Goal: Task Accomplishment & Management: Complete application form

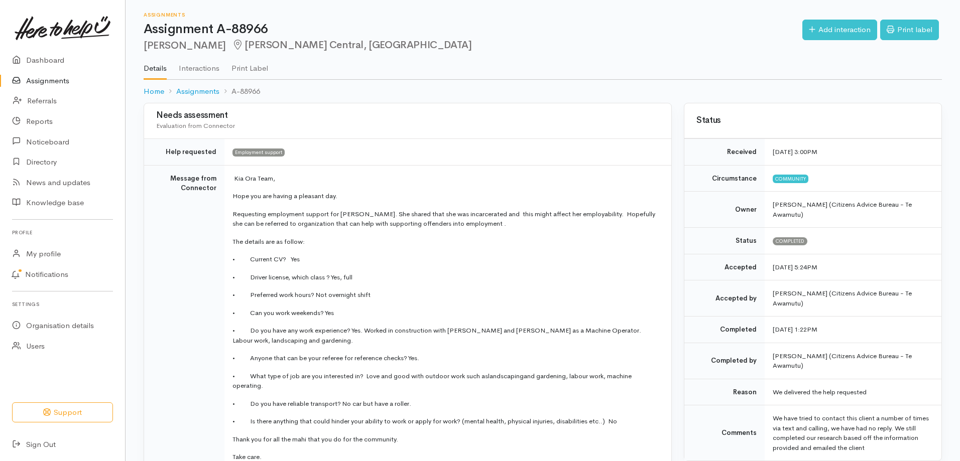
click at [49, 77] on link "Assignments" at bounding box center [62, 81] width 125 height 21
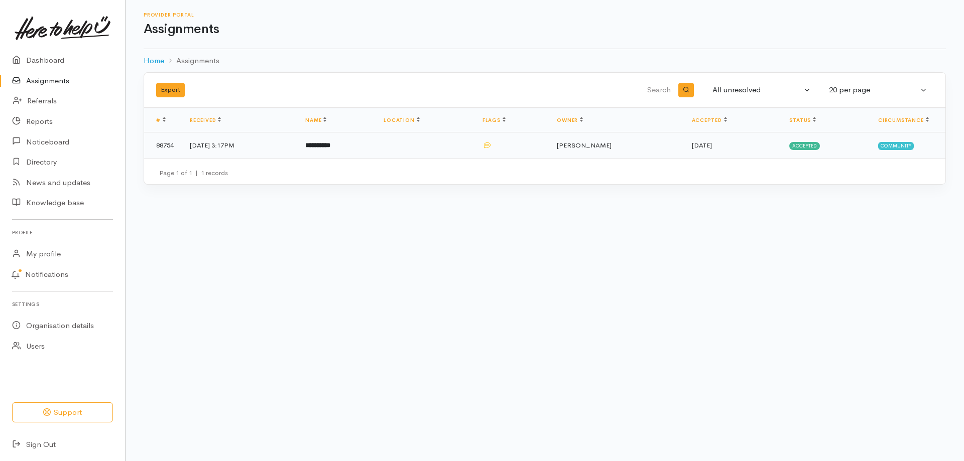
click at [330, 142] on b "**********" at bounding box center [317, 145] width 25 height 7
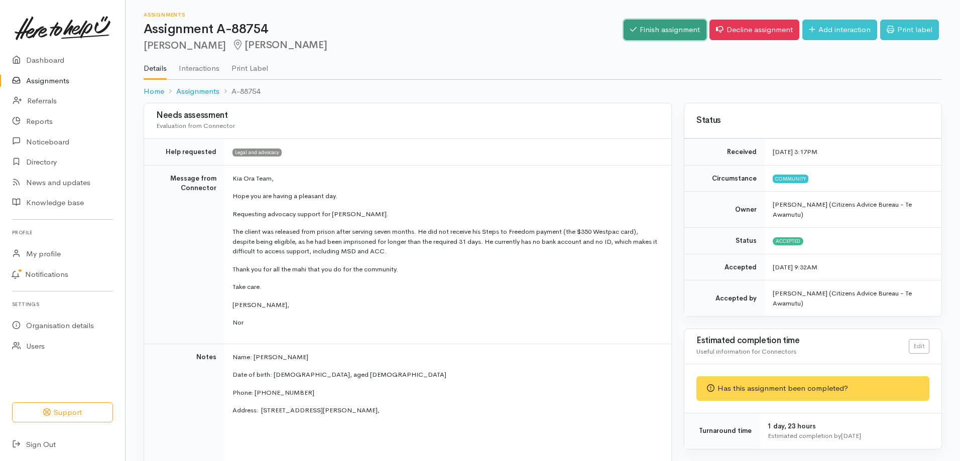
click at [679, 33] on link "Finish assignment" at bounding box center [665, 30] width 83 height 21
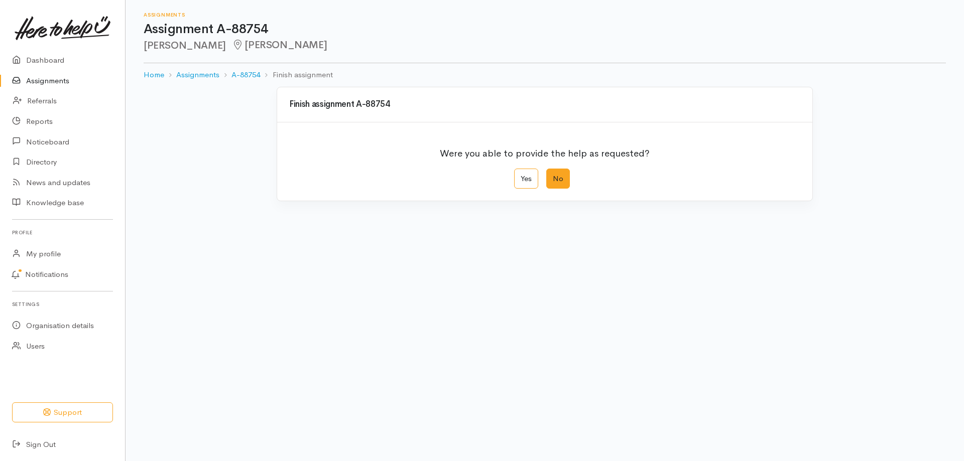
click at [552, 179] on label "No" at bounding box center [558, 179] width 24 height 21
click at [552, 175] on input "No" at bounding box center [549, 172] width 7 height 7
radio input "true"
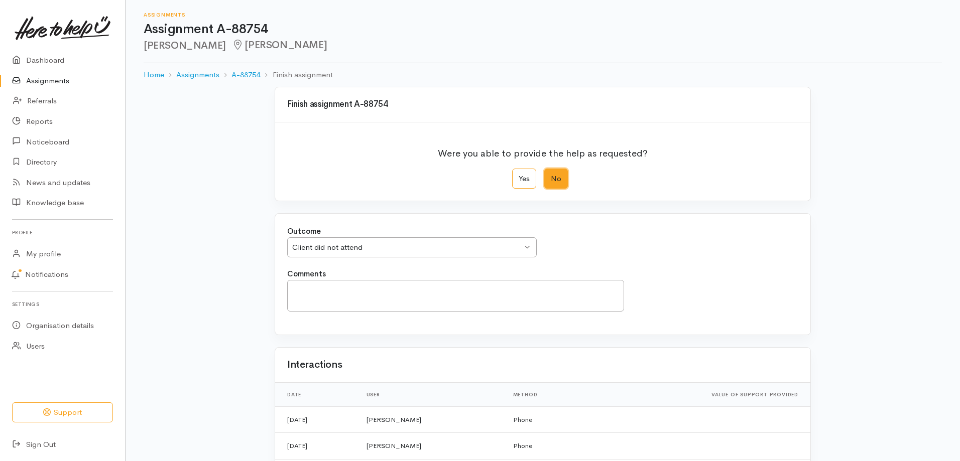
click at [359, 253] on div "Client did not attend" at bounding box center [407, 248] width 230 height 12
click at [340, 295] on textarea "Comments" at bounding box center [455, 296] width 337 height 32
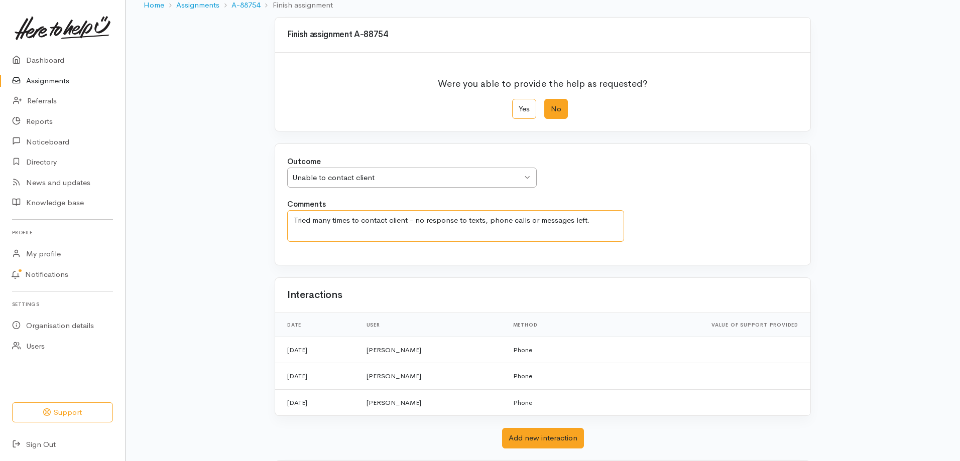
scroll to position [127, 0]
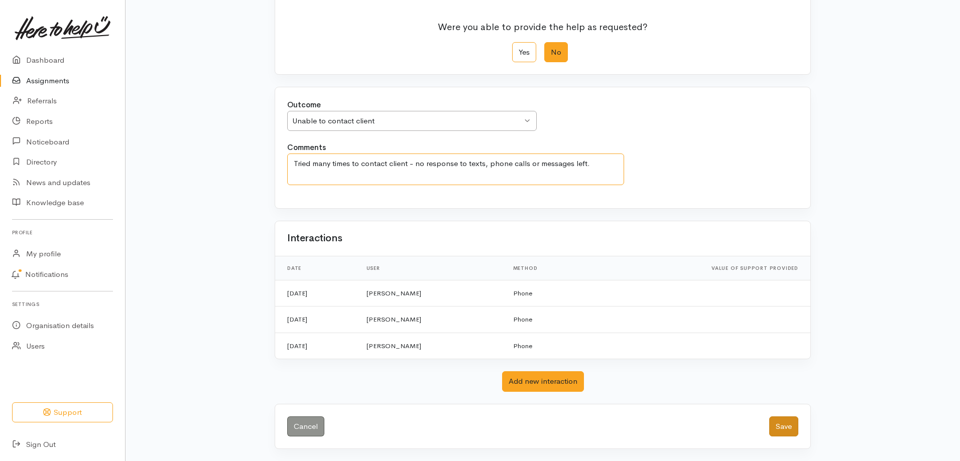
type textarea "Tried many times to contact client - no response to texts, phone calls or messa…"
click at [784, 430] on button "Save" at bounding box center [783, 427] width 29 height 21
